Goal: Obtain resource: Obtain resource

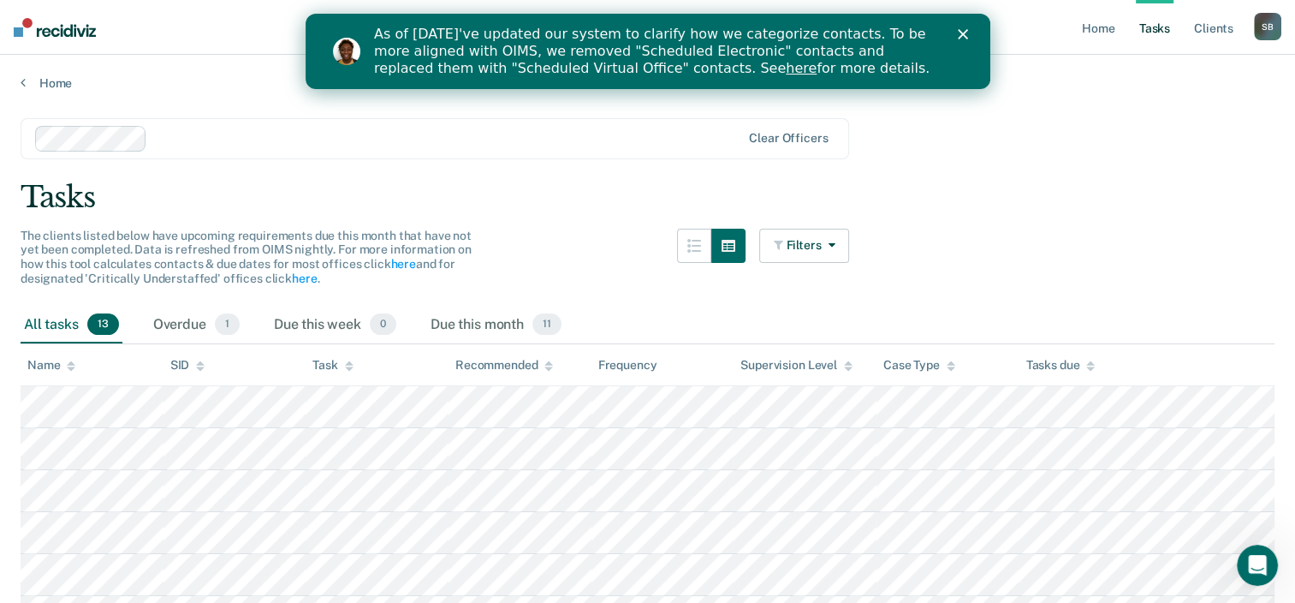
click at [960, 31] on icon "Close" at bounding box center [962, 34] width 10 height 10
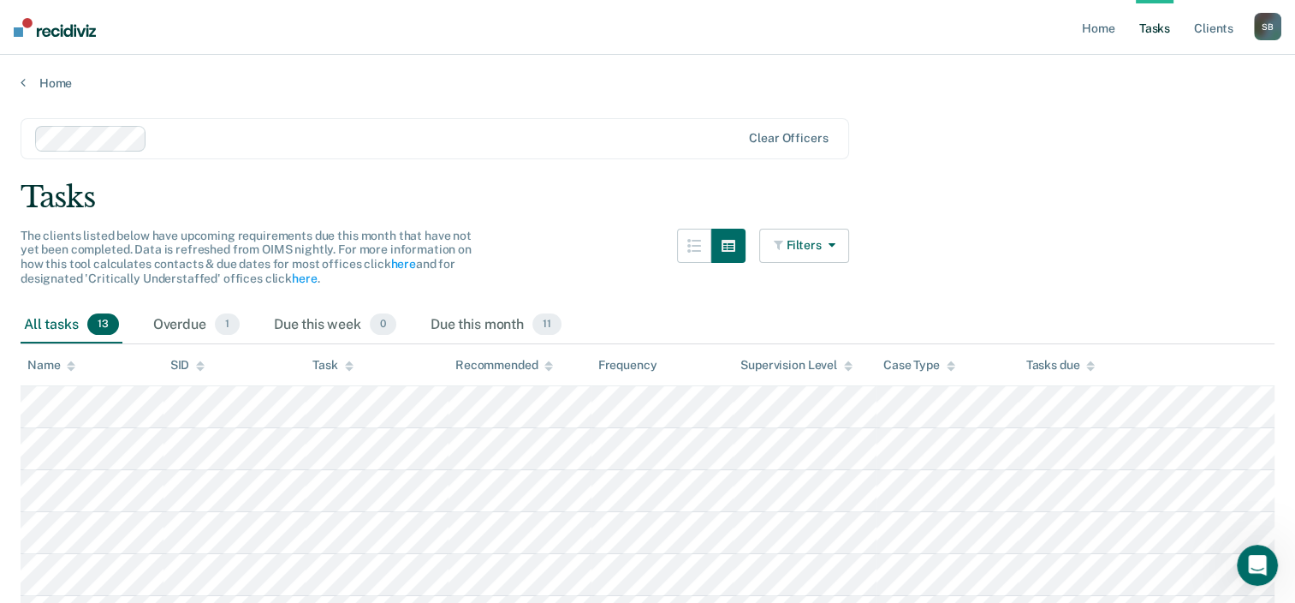
click at [823, 243] on button "Filters" at bounding box center [804, 246] width 91 height 34
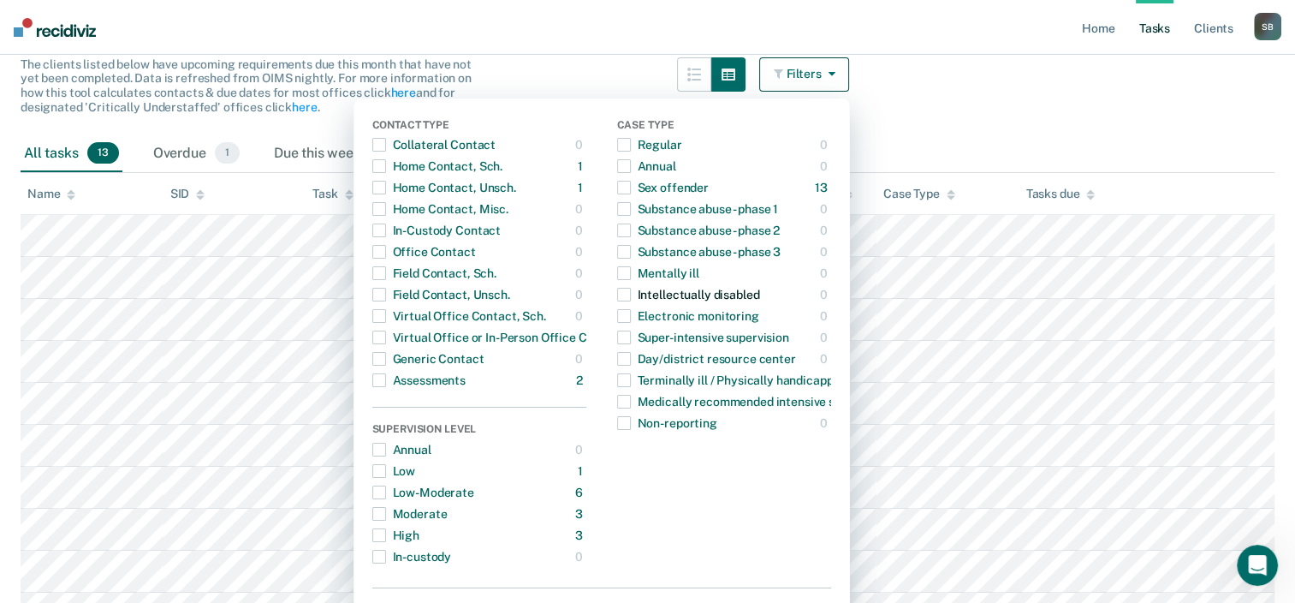
scroll to position [173, 0]
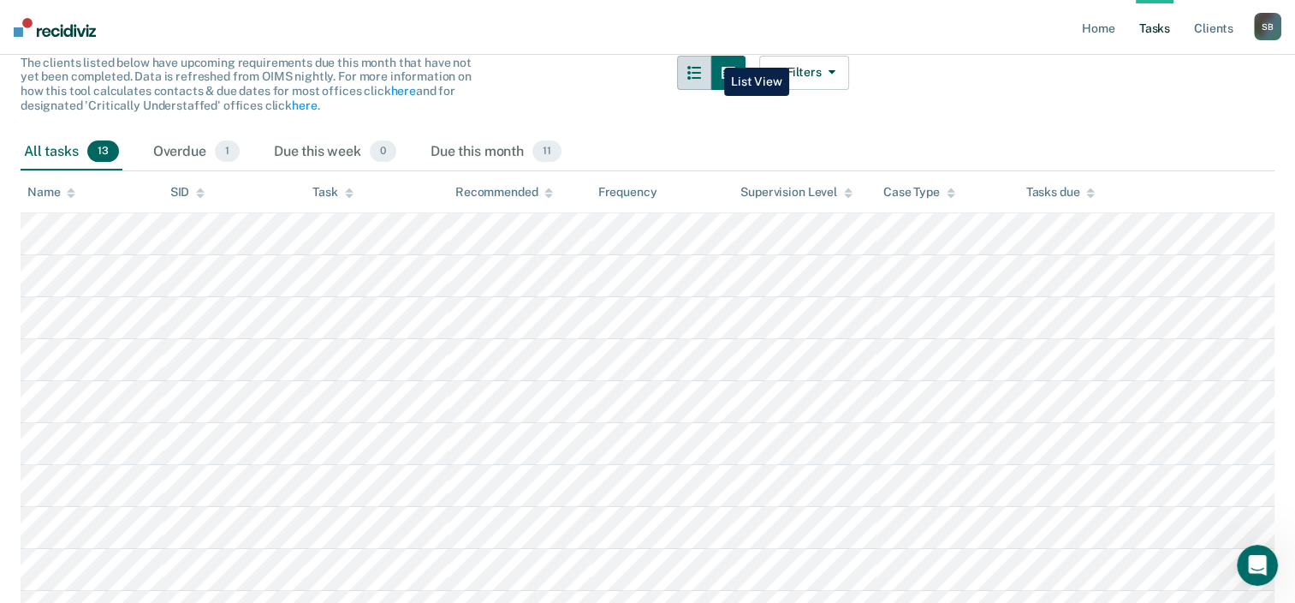
click at [711, 56] on button "button" at bounding box center [694, 73] width 34 height 34
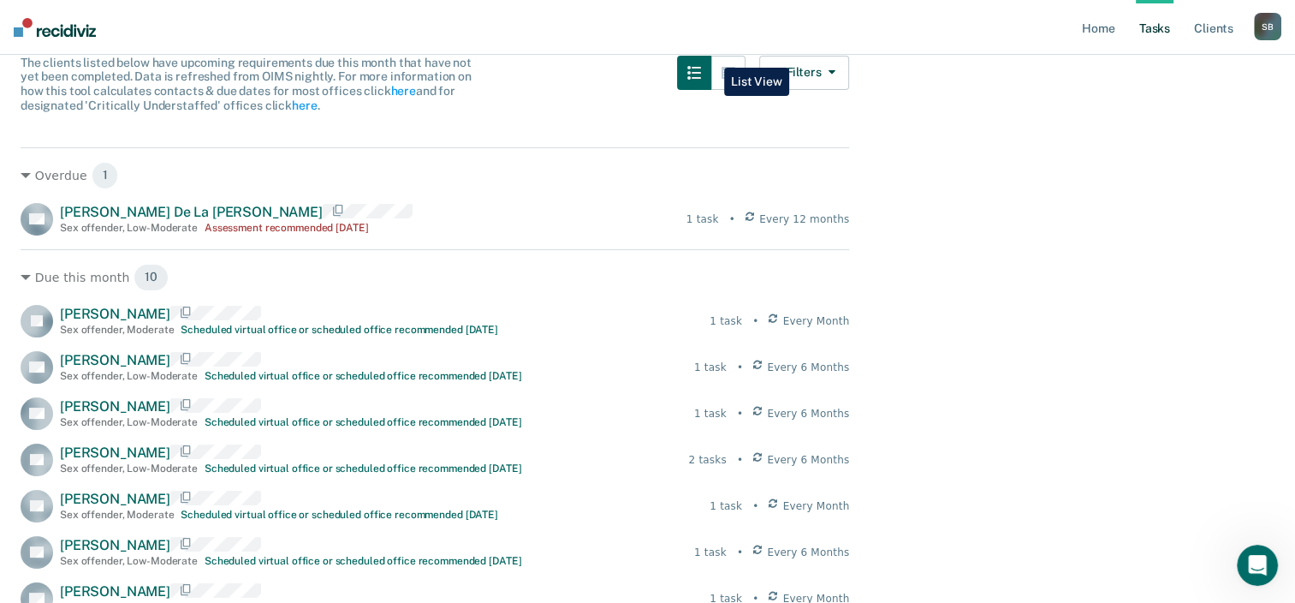
click at [711, 56] on button "button" at bounding box center [694, 73] width 34 height 34
click at [735, 66] on icon "button" at bounding box center [729, 73] width 14 height 14
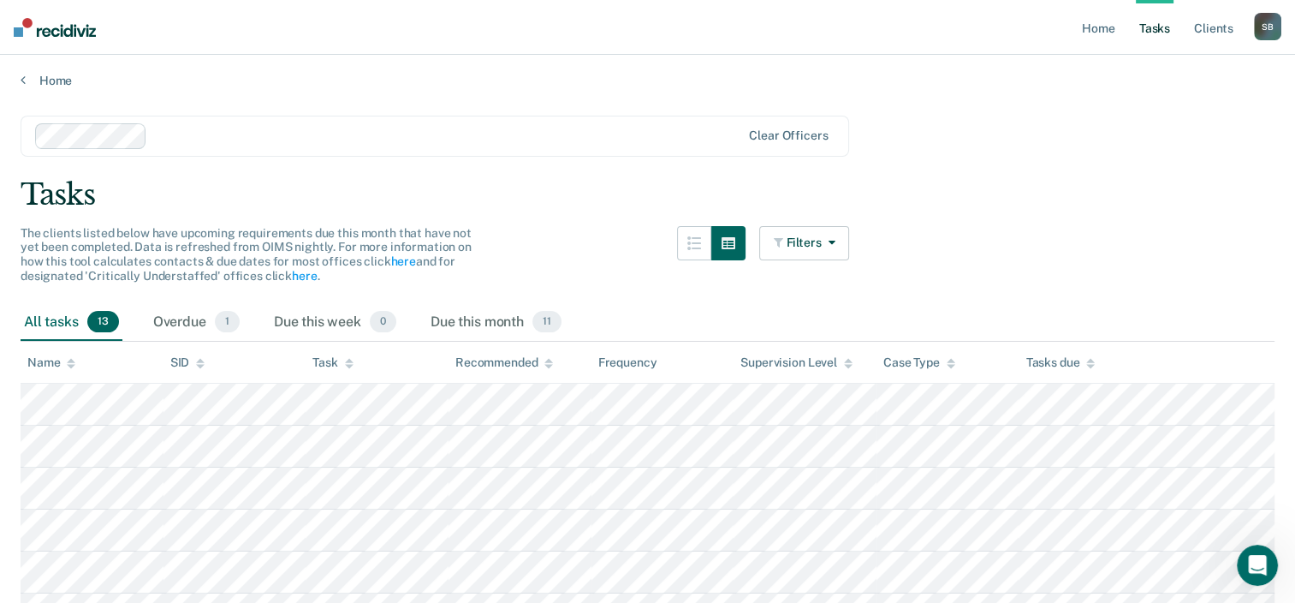
scroll to position [0, 0]
click at [817, 238] on button "Filters" at bounding box center [804, 246] width 91 height 34
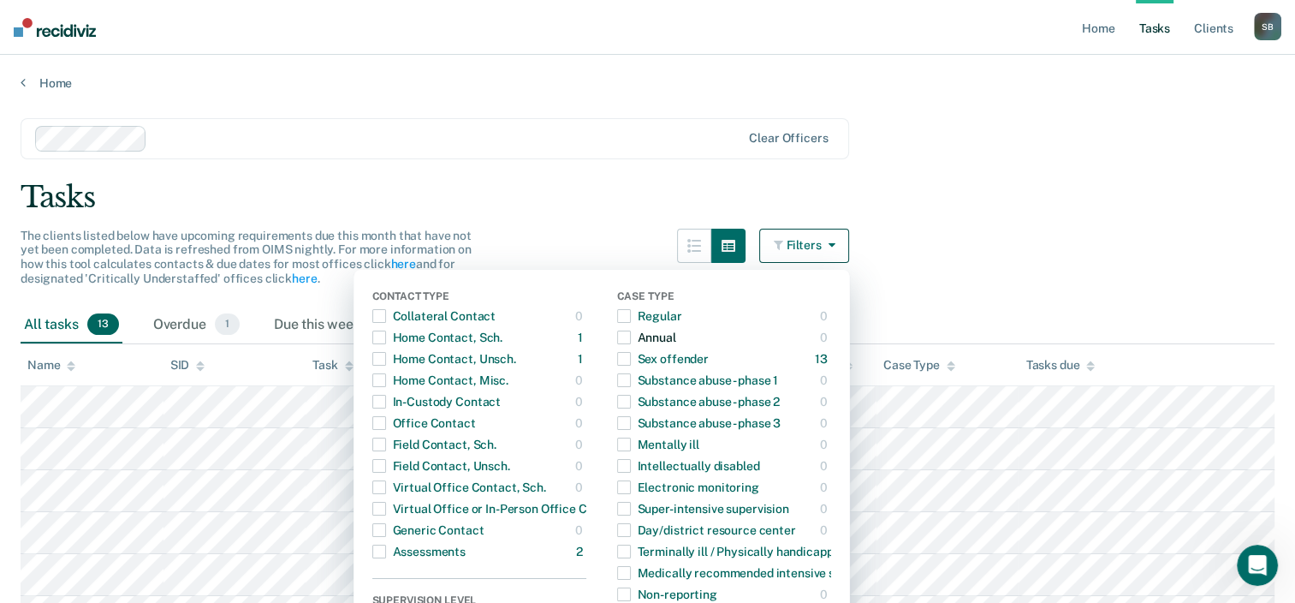
click at [658, 343] on div "Annual" at bounding box center [646, 337] width 59 height 27
click at [658, 342] on div "Annual" at bounding box center [646, 337] width 59 height 27
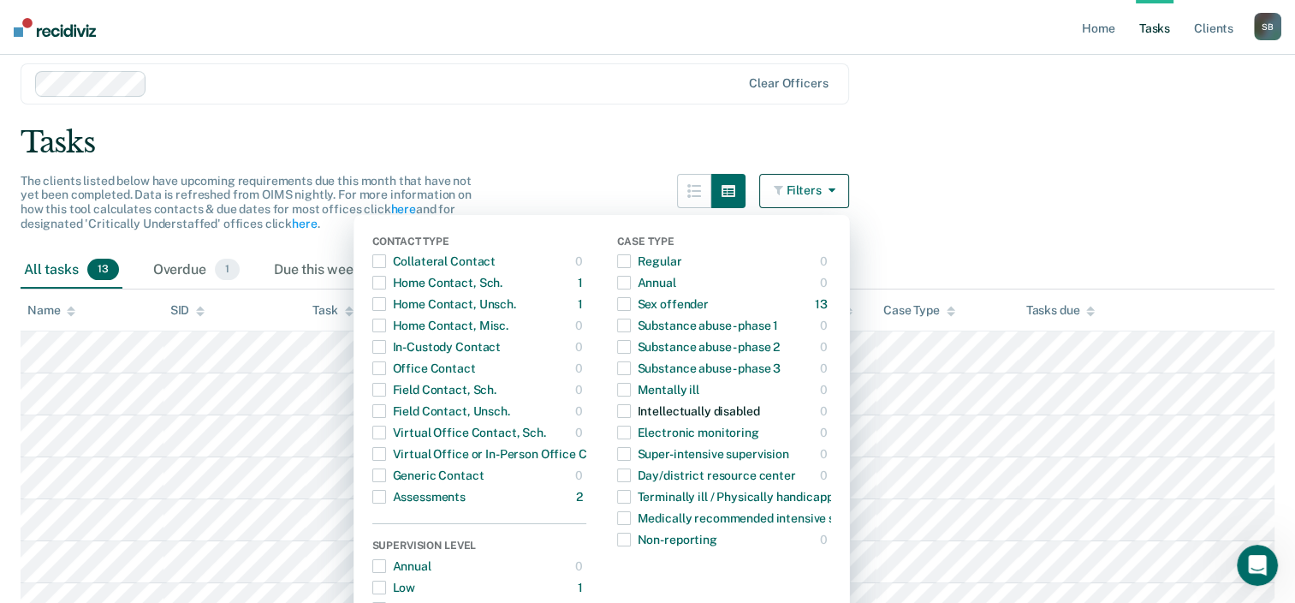
scroll to position [86, 0]
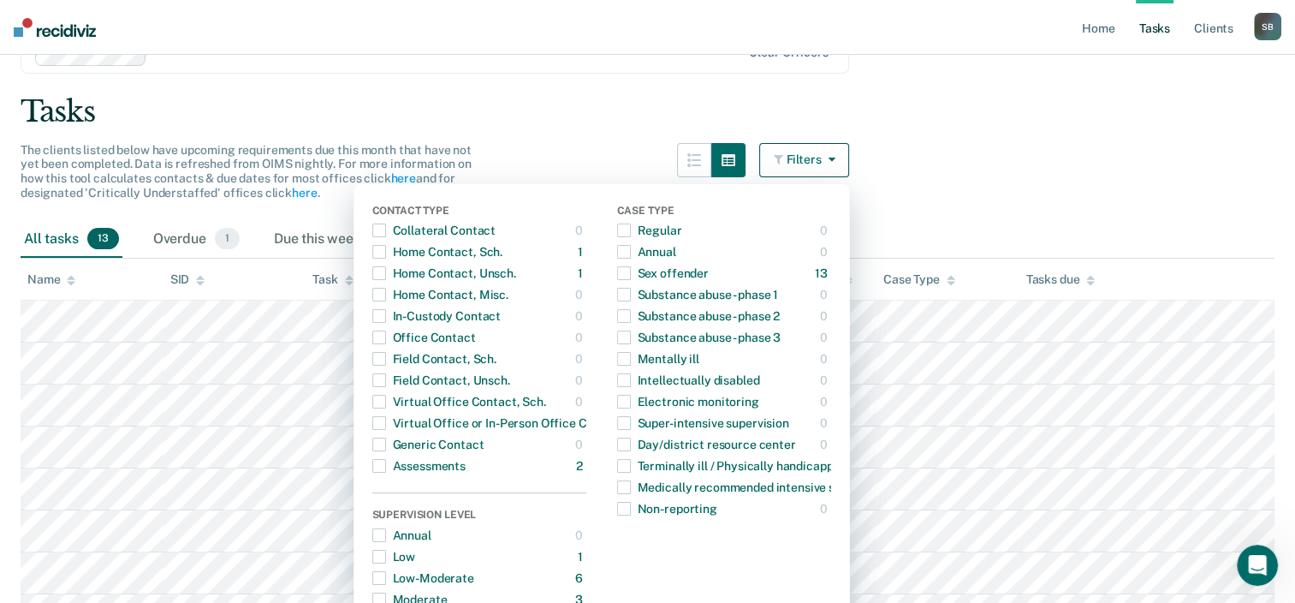
click at [595, 102] on div "Tasks" at bounding box center [648, 111] width 1254 height 35
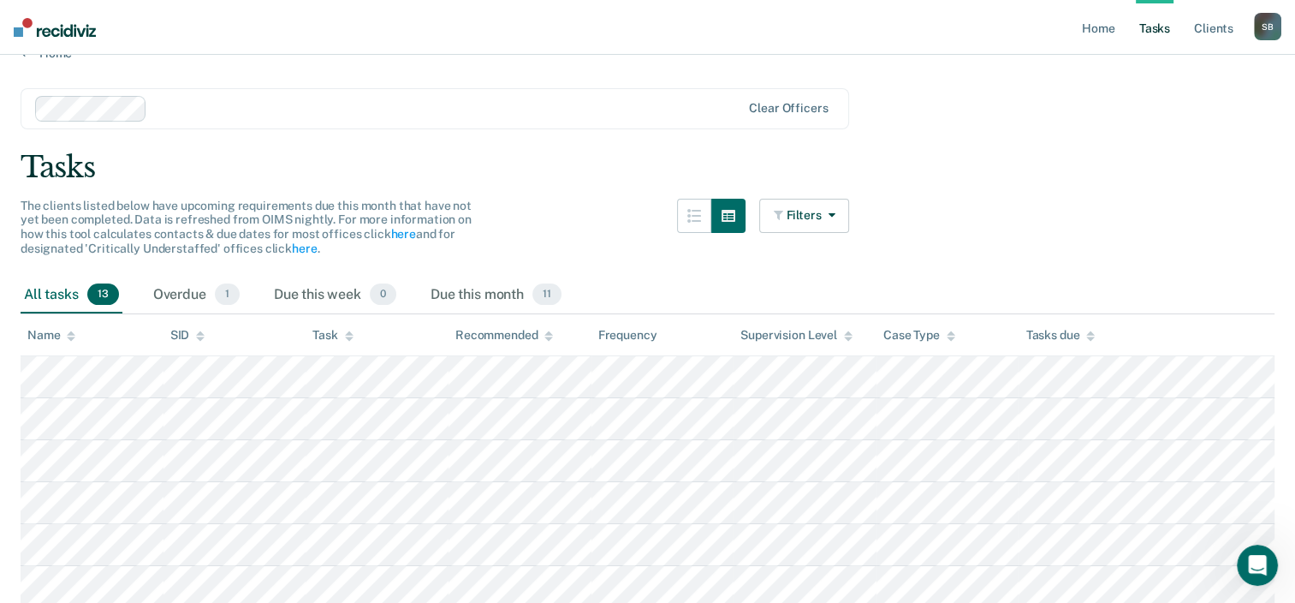
scroll to position [0, 0]
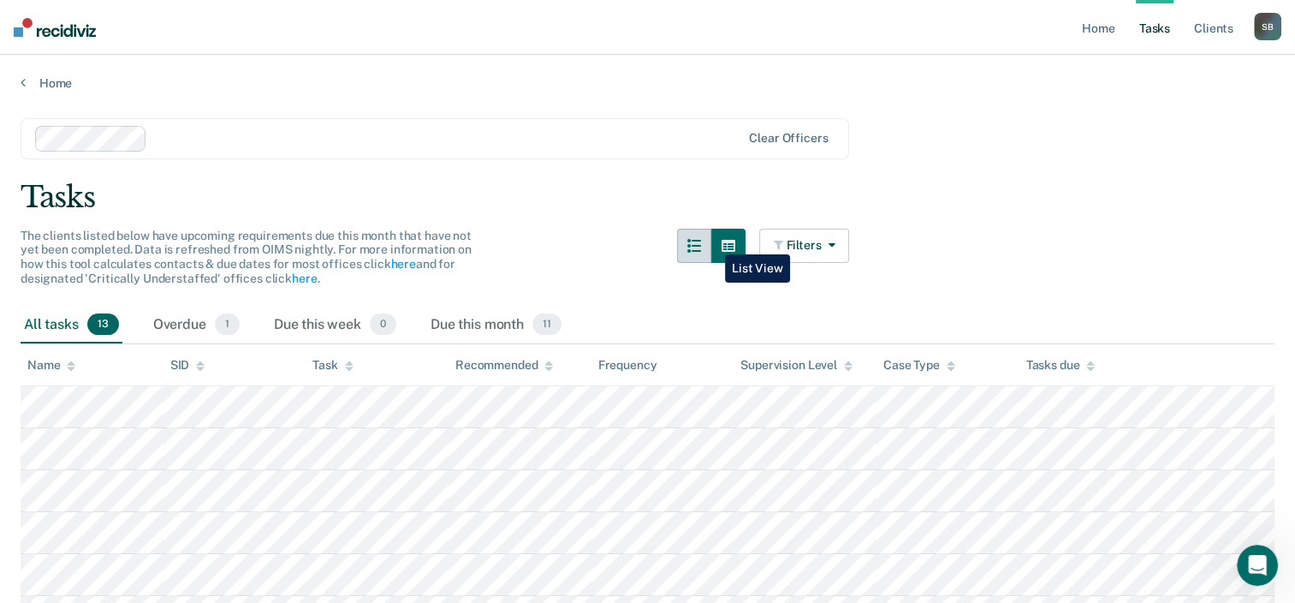
click at [711, 241] on button "button" at bounding box center [694, 246] width 34 height 34
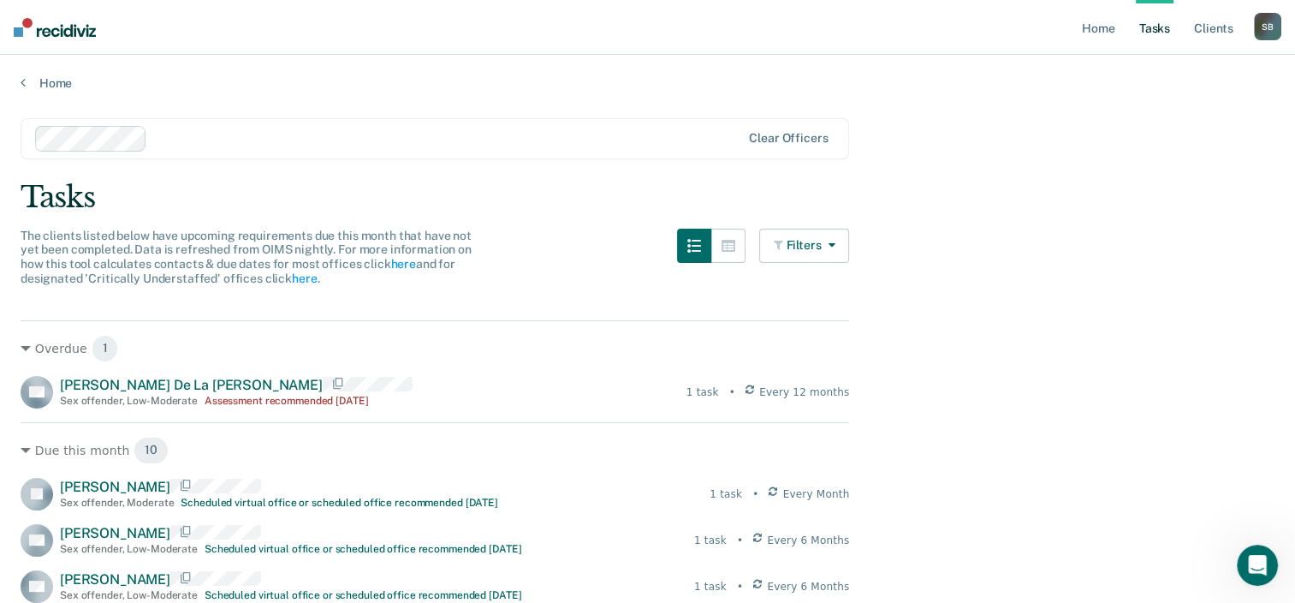
click at [817, 247] on button "Filters" at bounding box center [804, 246] width 91 height 34
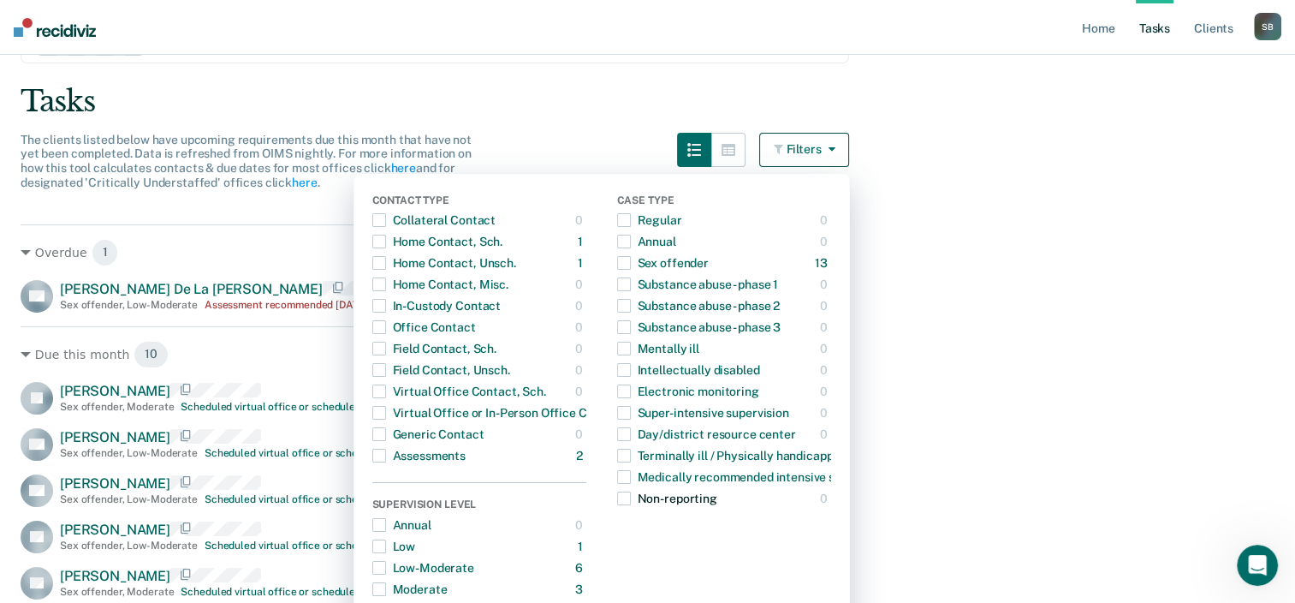
scroll to position [171, 0]
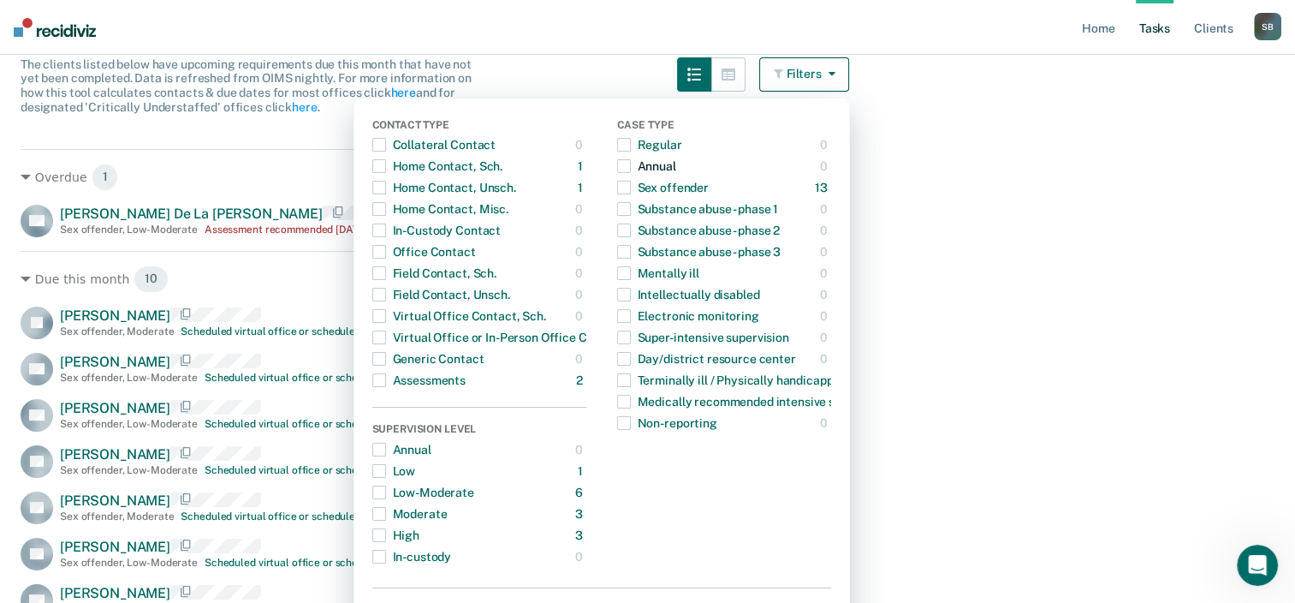
click at [631, 170] on span "button" at bounding box center [624, 166] width 14 height 14
click at [386, 469] on span "button" at bounding box center [379, 471] width 14 height 14
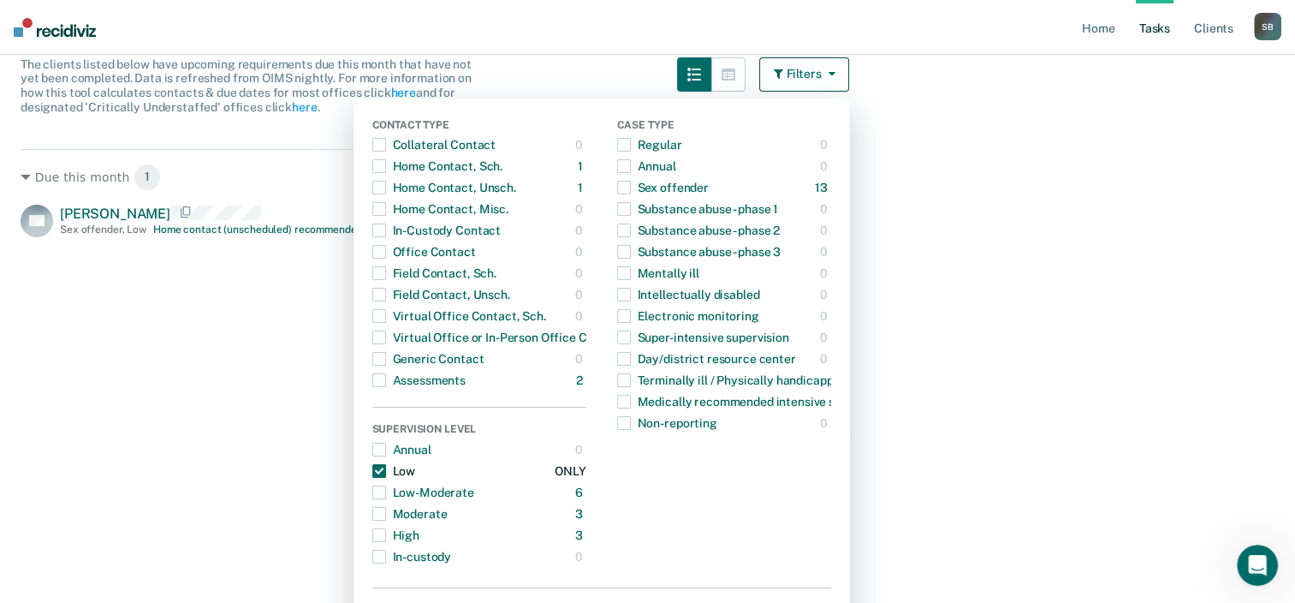
click at [386, 469] on span "button" at bounding box center [379, 471] width 14 height 14
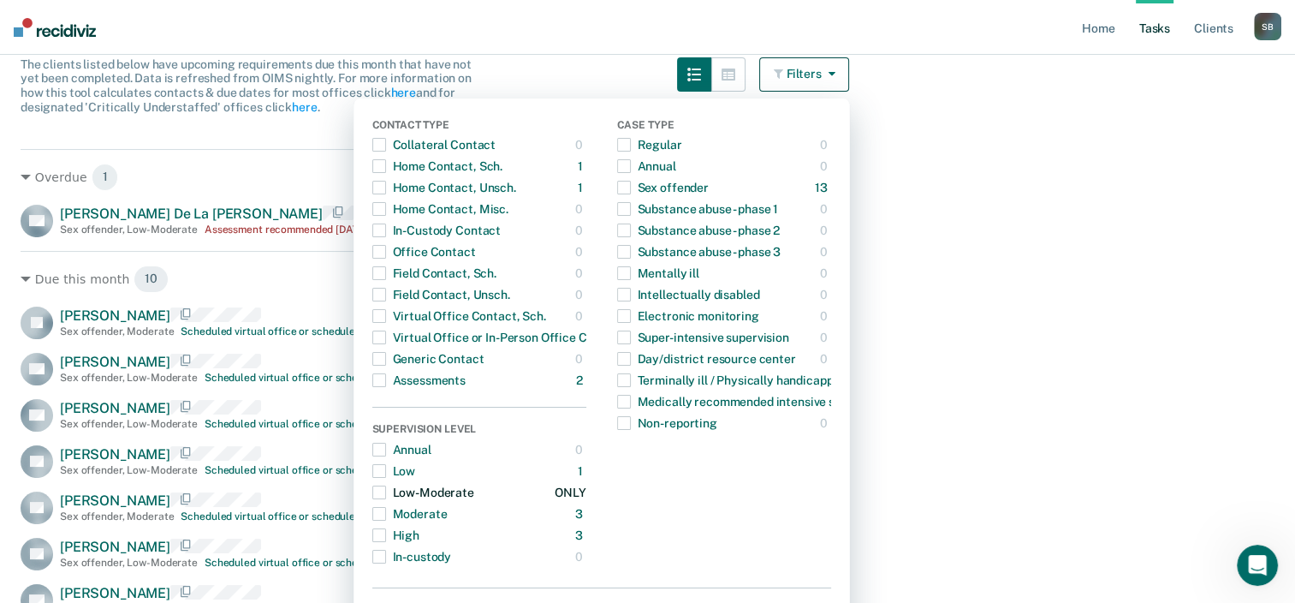
click at [383, 492] on span "button" at bounding box center [379, 492] width 14 height 14
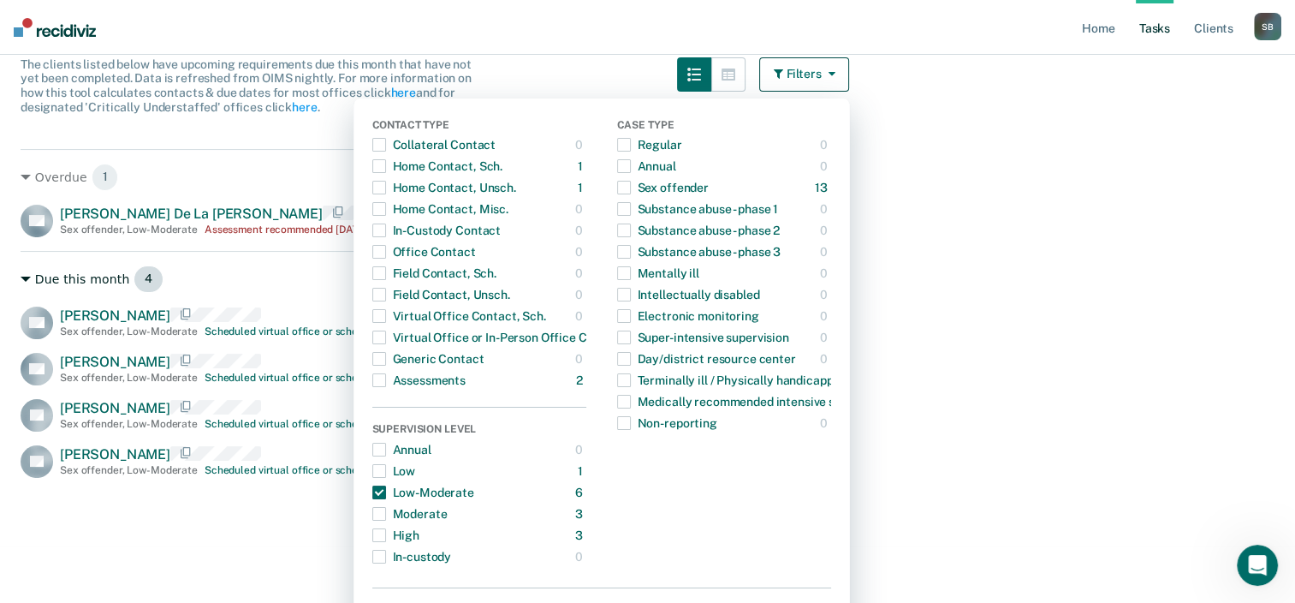
click at [262, 270] on div "Due this month 4" at bounding box center [435, 278] width 829 height 27
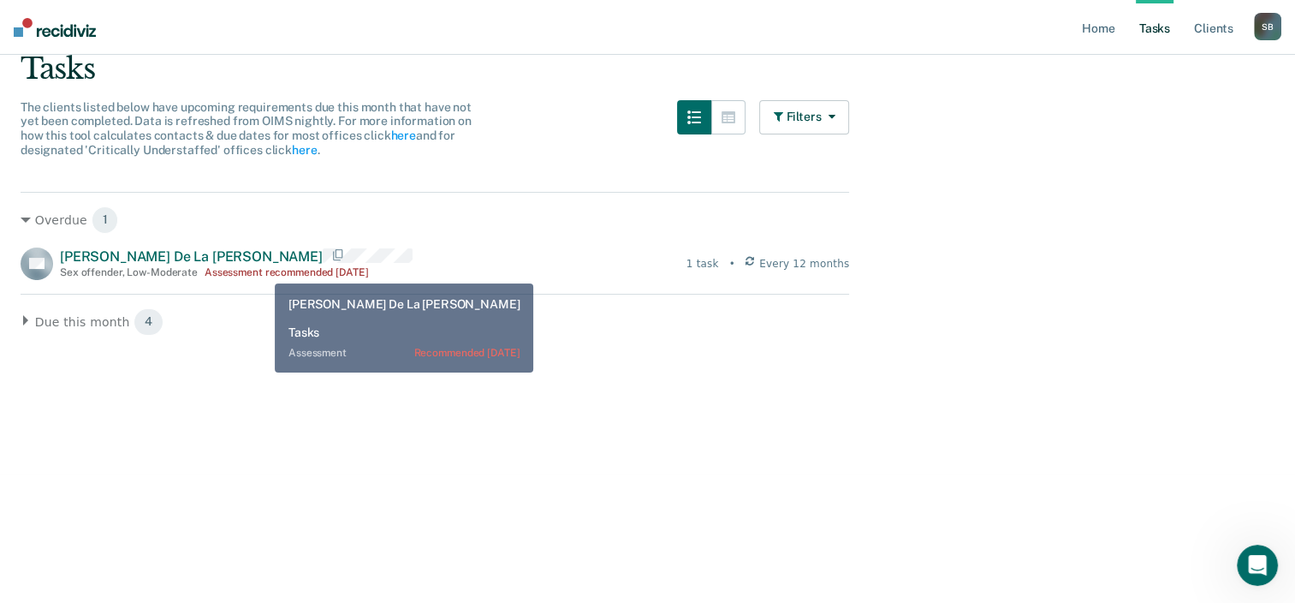
scroll to position [127, 0]
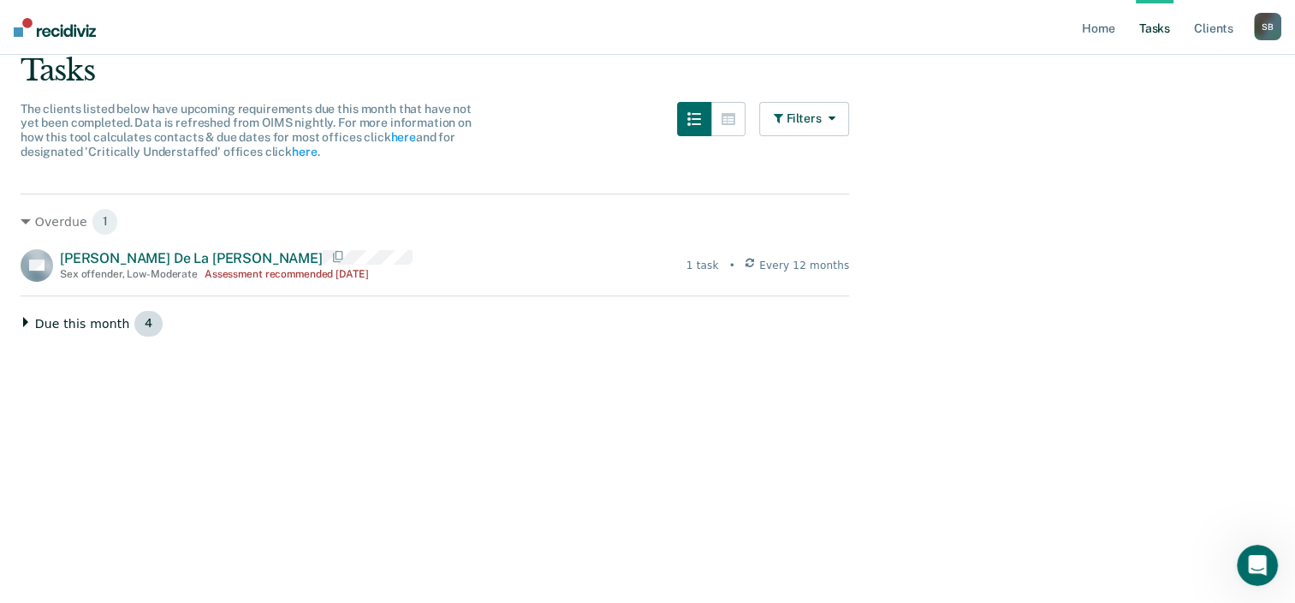
click at [134, 324] on span "4" at bounding box center [149, 323] width 30 height 27
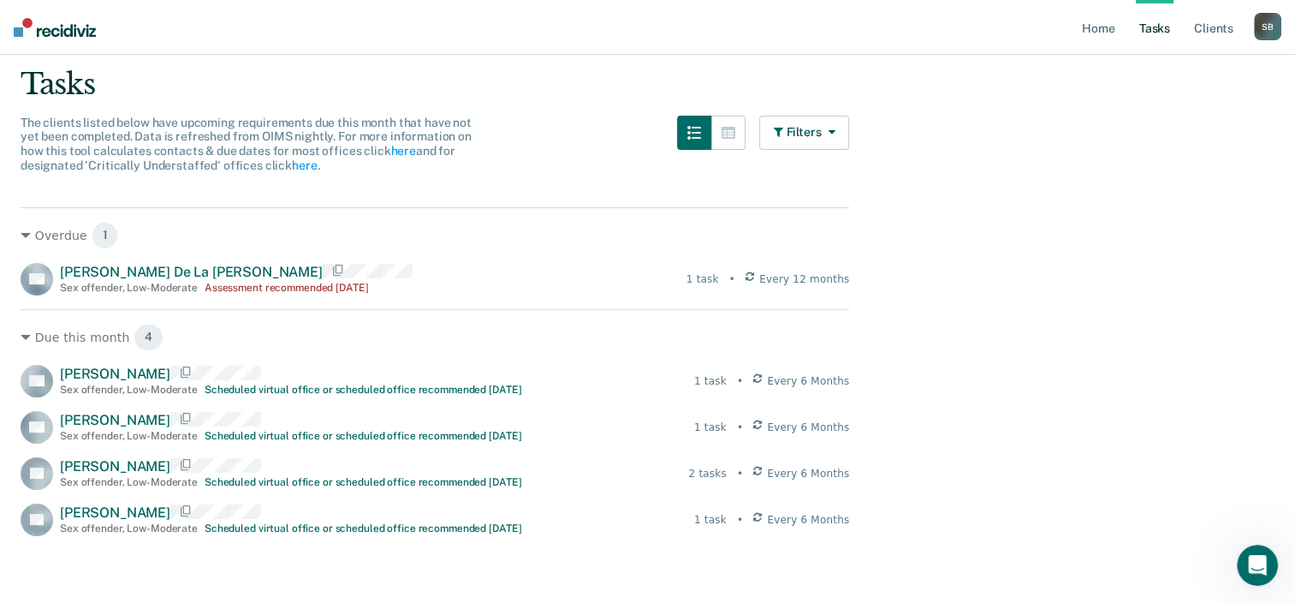
scroll to position [86, 0]
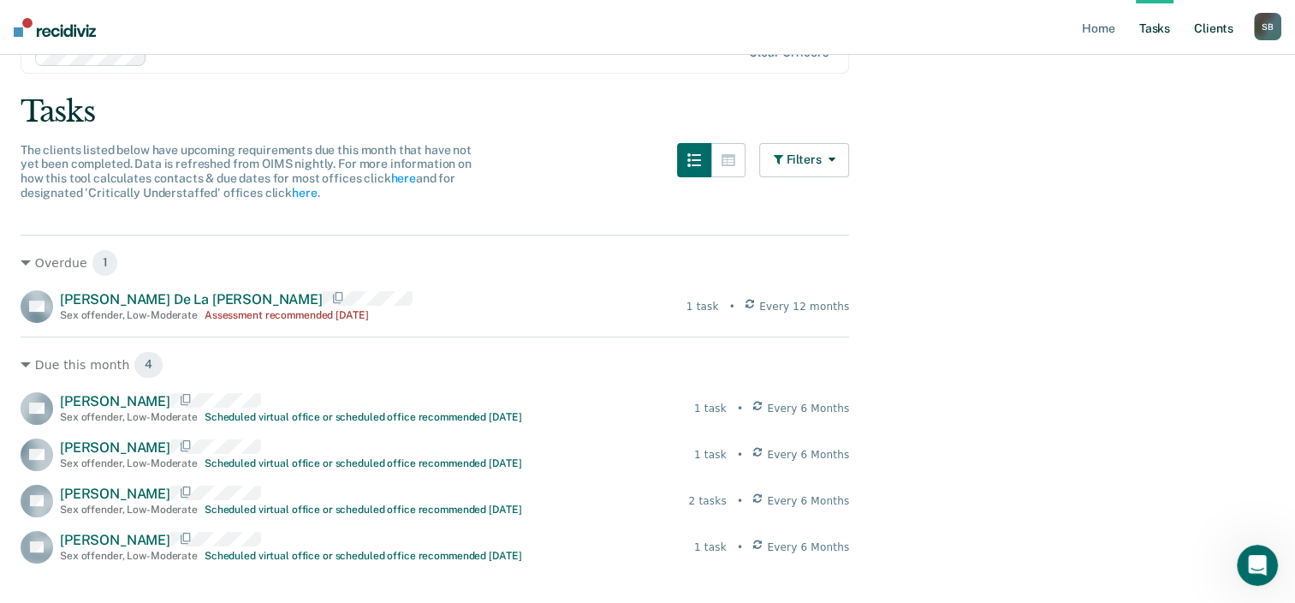
click at [1216, 39] on link "Client s" at bounding box center [1214, 27] width 46 height 55
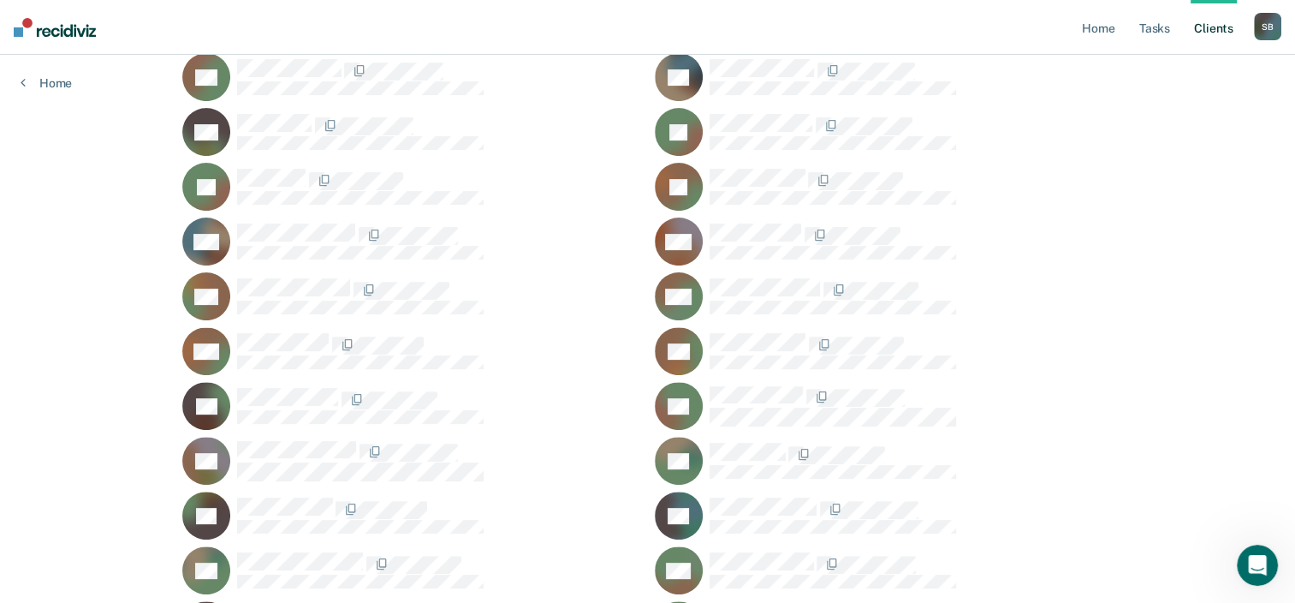
scroll to position [645, 0]
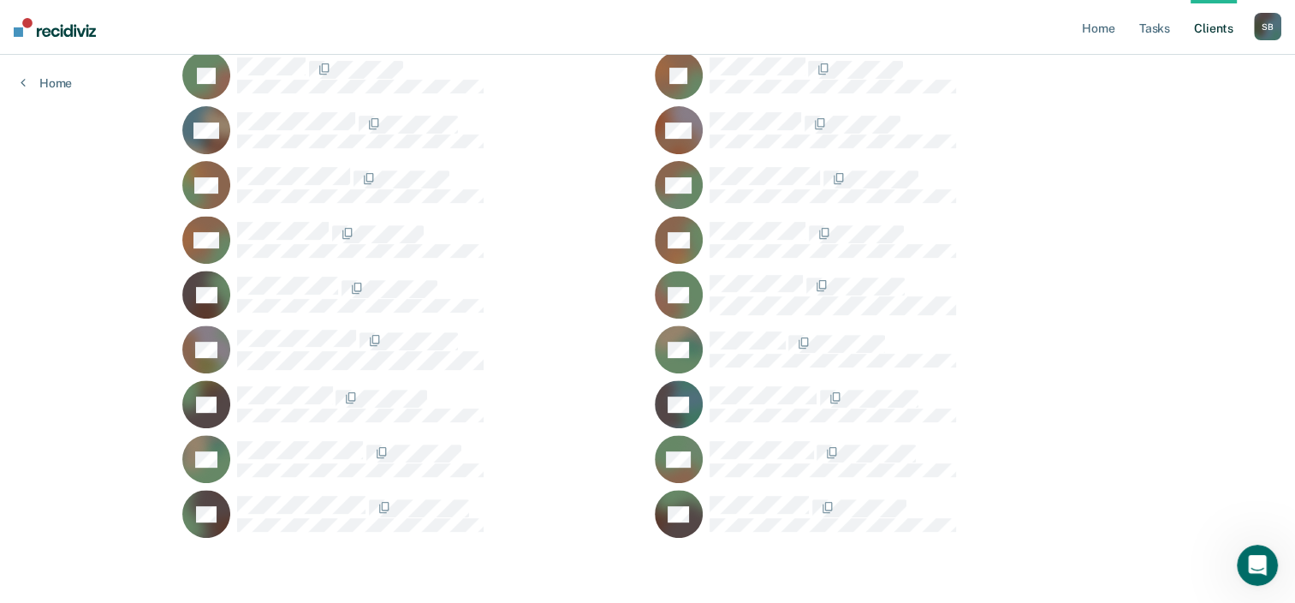
click at [213, 294] on icon at bounding box center [229, 301] width 48 height 68
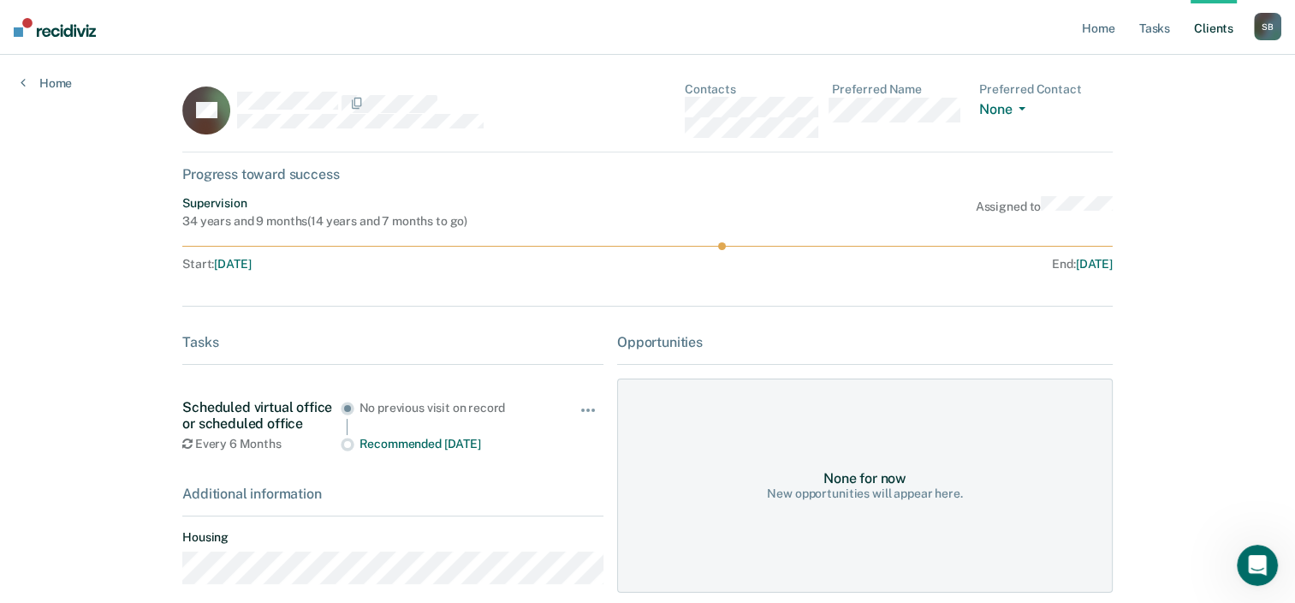
click at [1218, 19] on link "Client s" at bounding box center [1214, 27] width 46 height 55
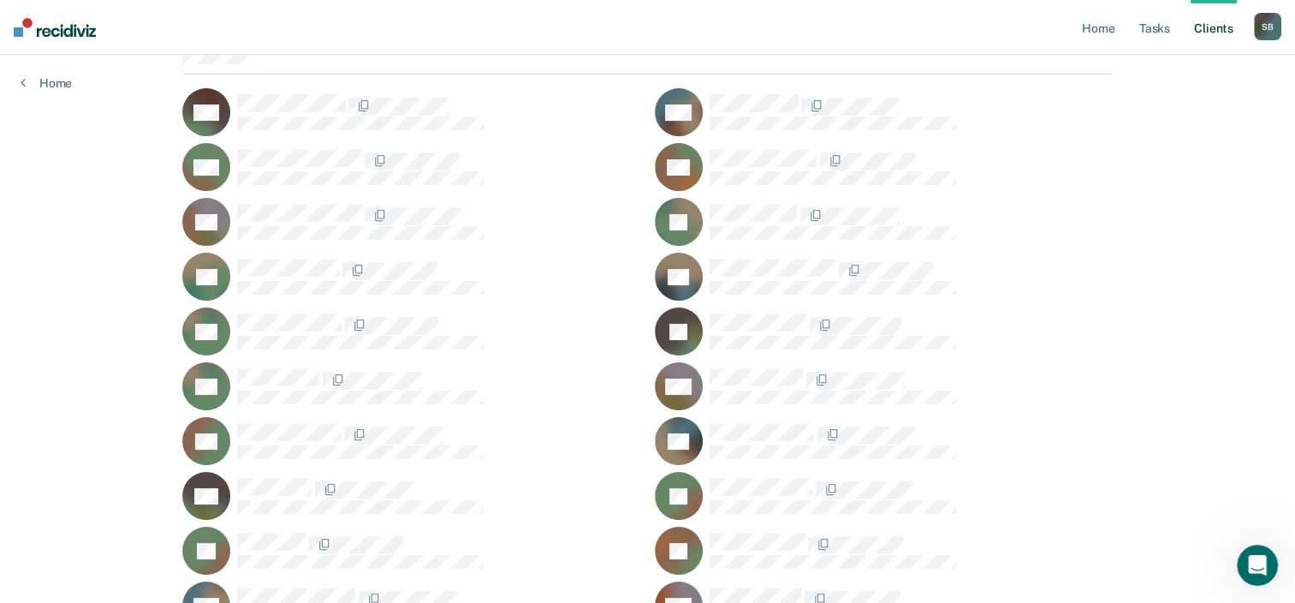
scroll to position [132, 0]
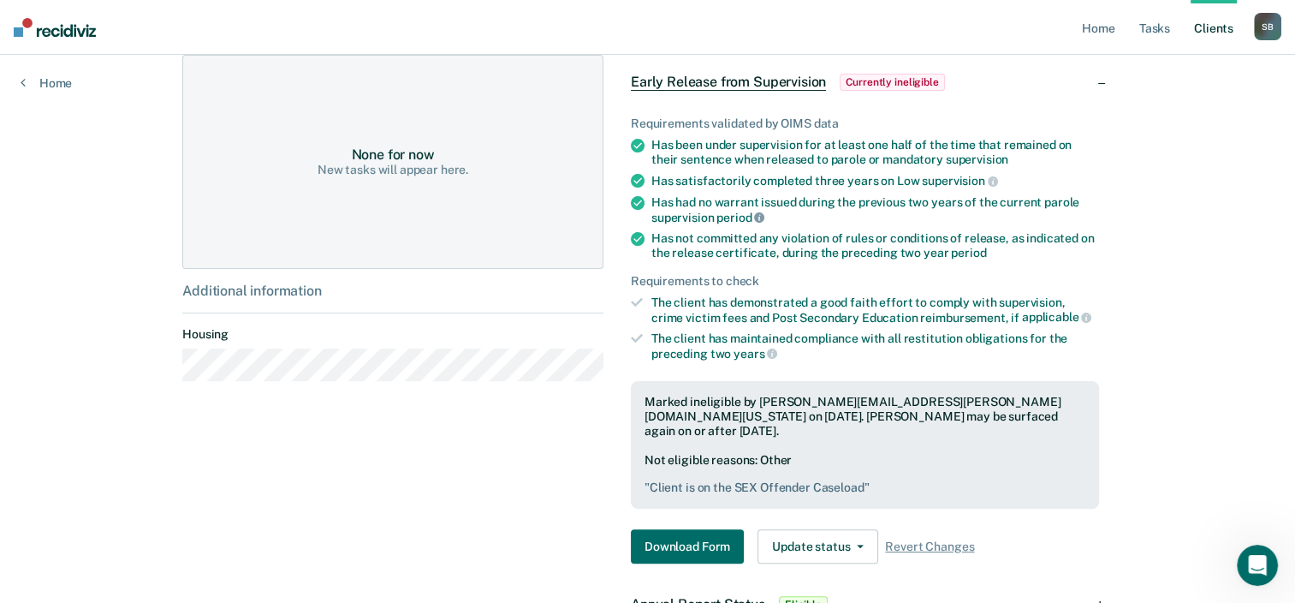
scroll to position [425, 0]
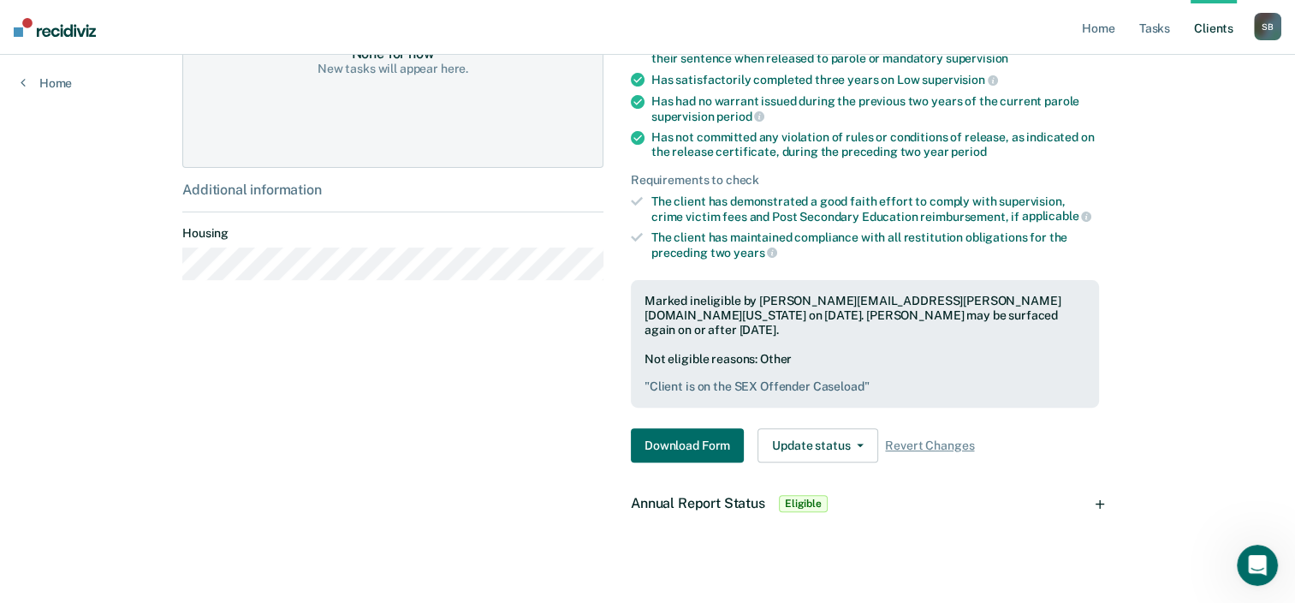
click at [700, 495] on span "Annual Report Status" at bounding box center [698, 503] width 134 height 16
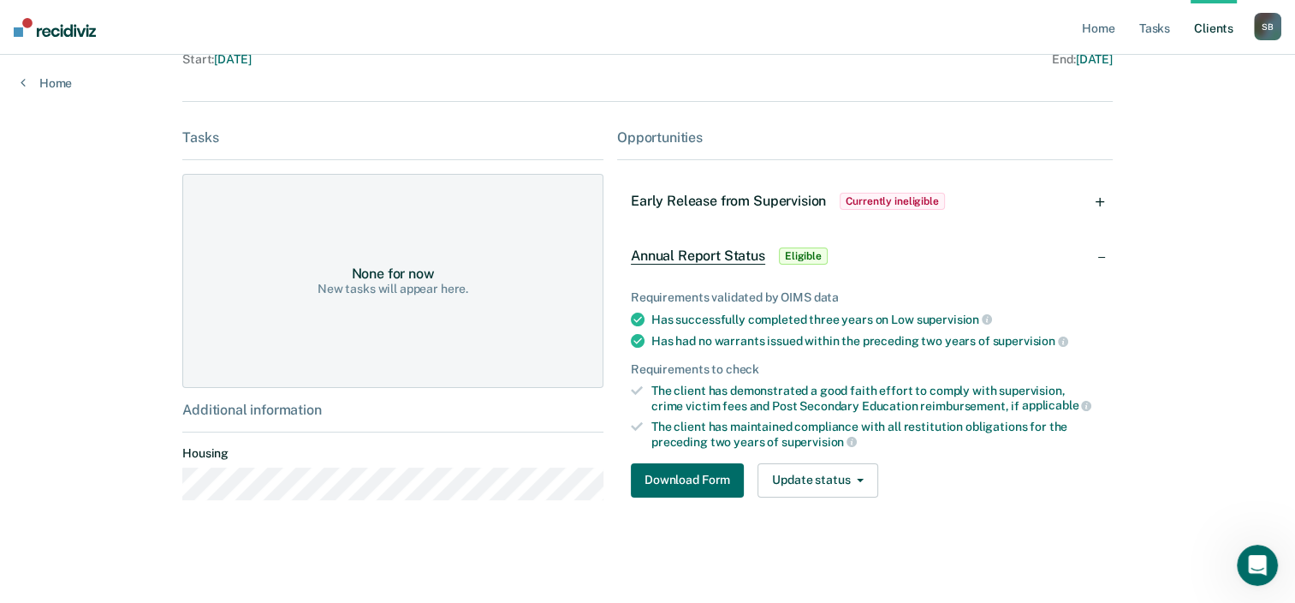
scroll to position [203, 0]
click at [675, 469] on button "Download Form" at bounding box center [687, 482] width 113 height 34
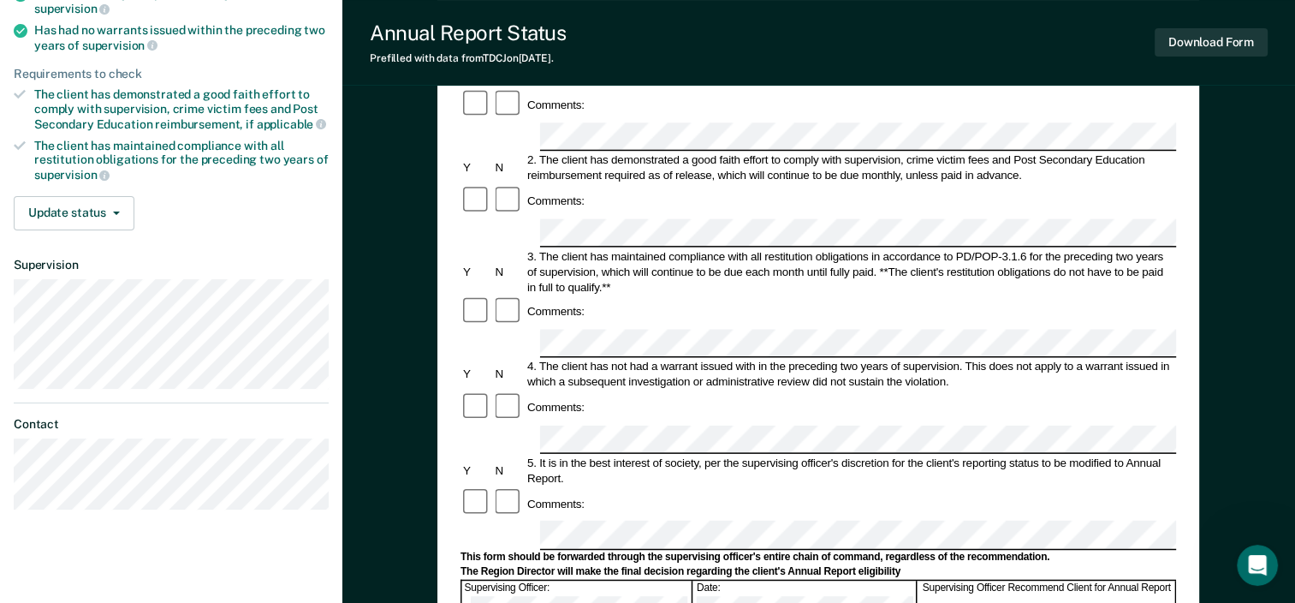
scroll to position [86, 0]
